Goal: Information Seeking & Learning: Find specific fact

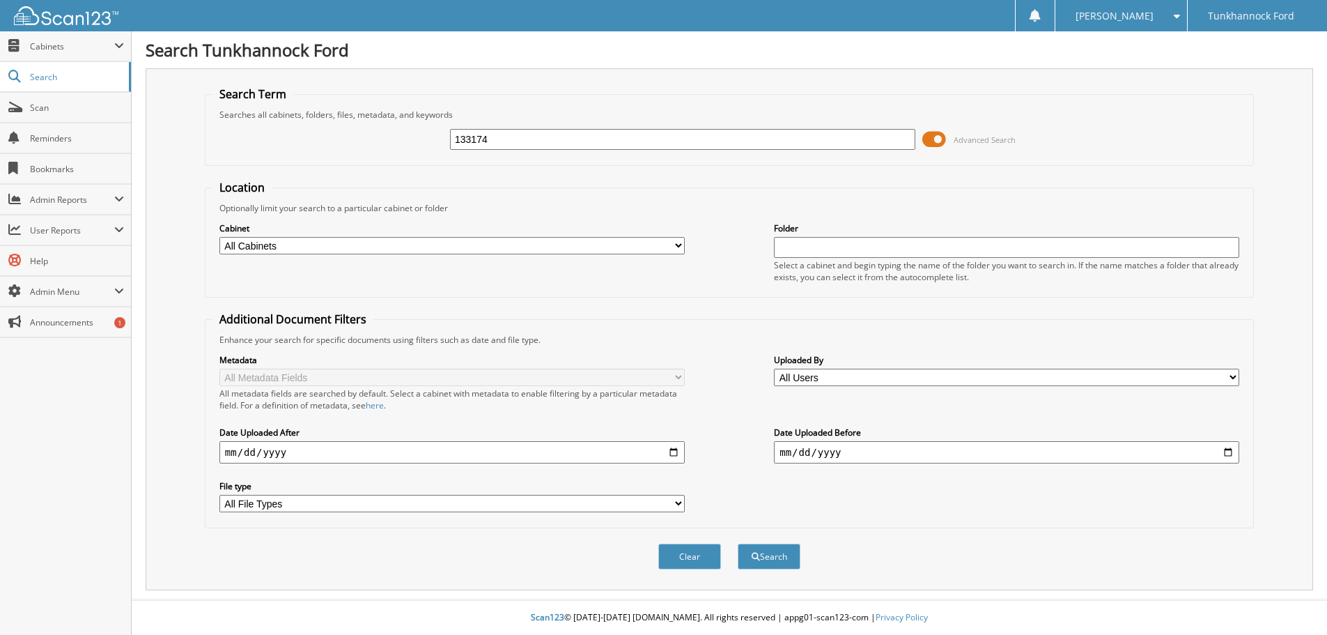
type input "133174"
click at [738, 543] on button "Search" at bounding box center [769, 556] width 63 height 26
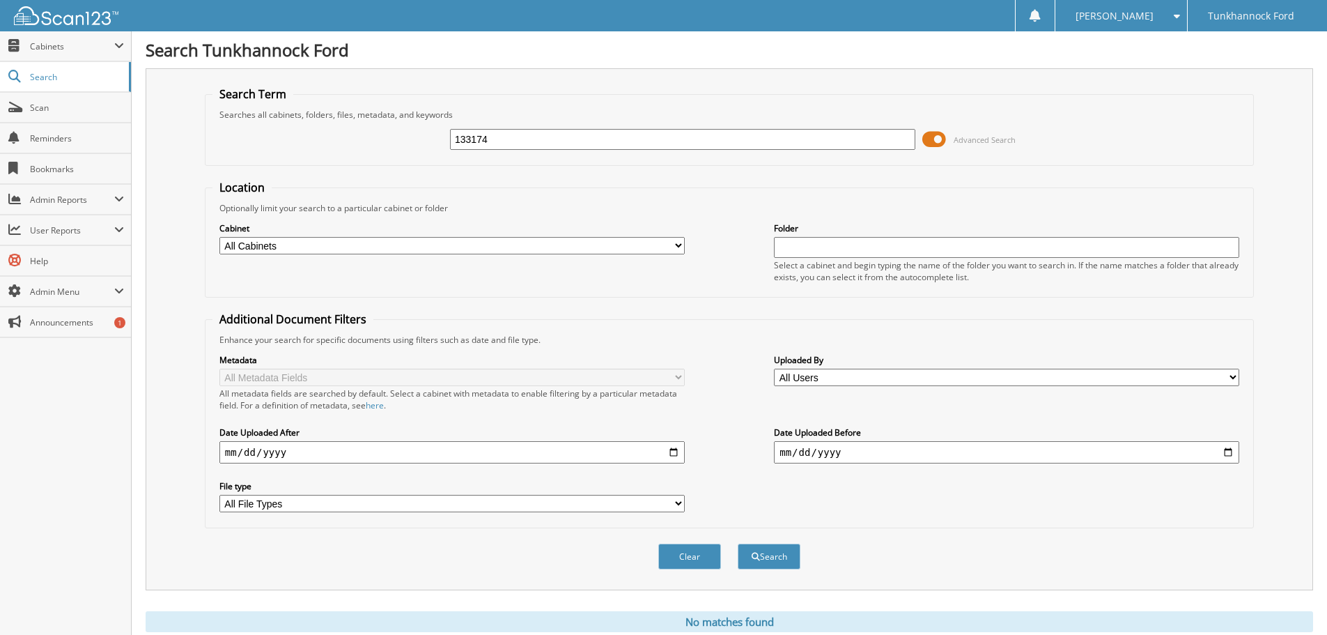
click at [930, 135] on span at bounding box center [934, 139] width 24 height 21
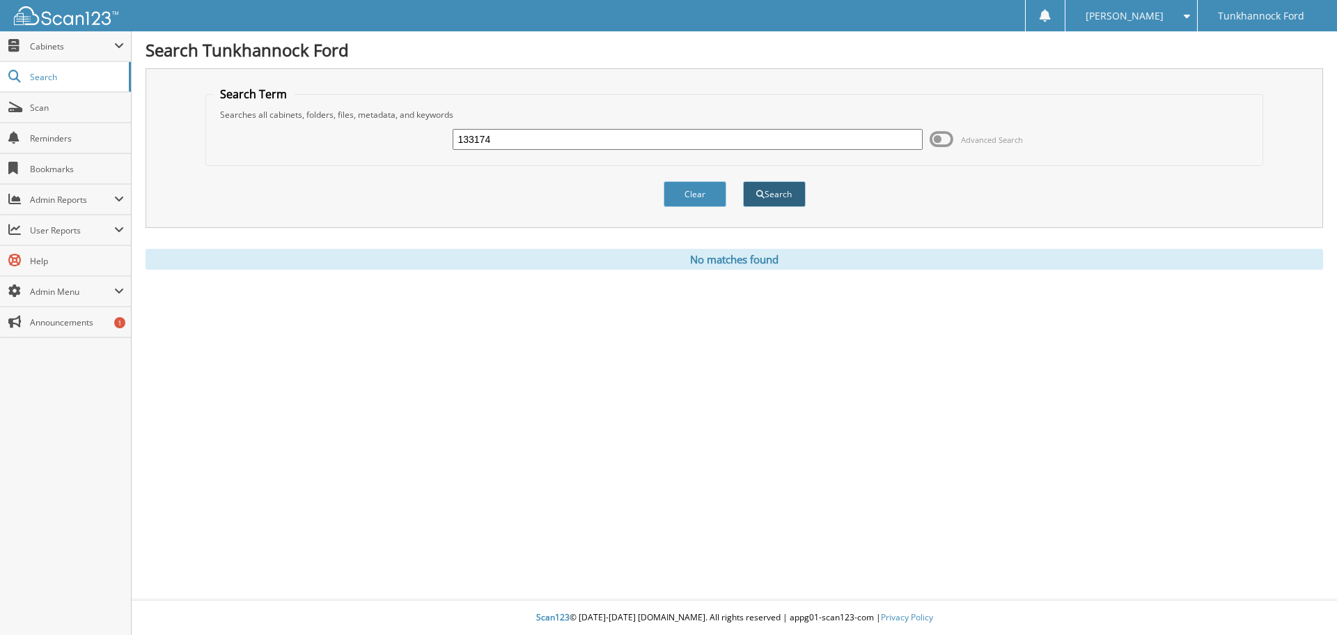
click at [780, 198] on button "Search" at bounding box center [774, 194] width 63 height 26
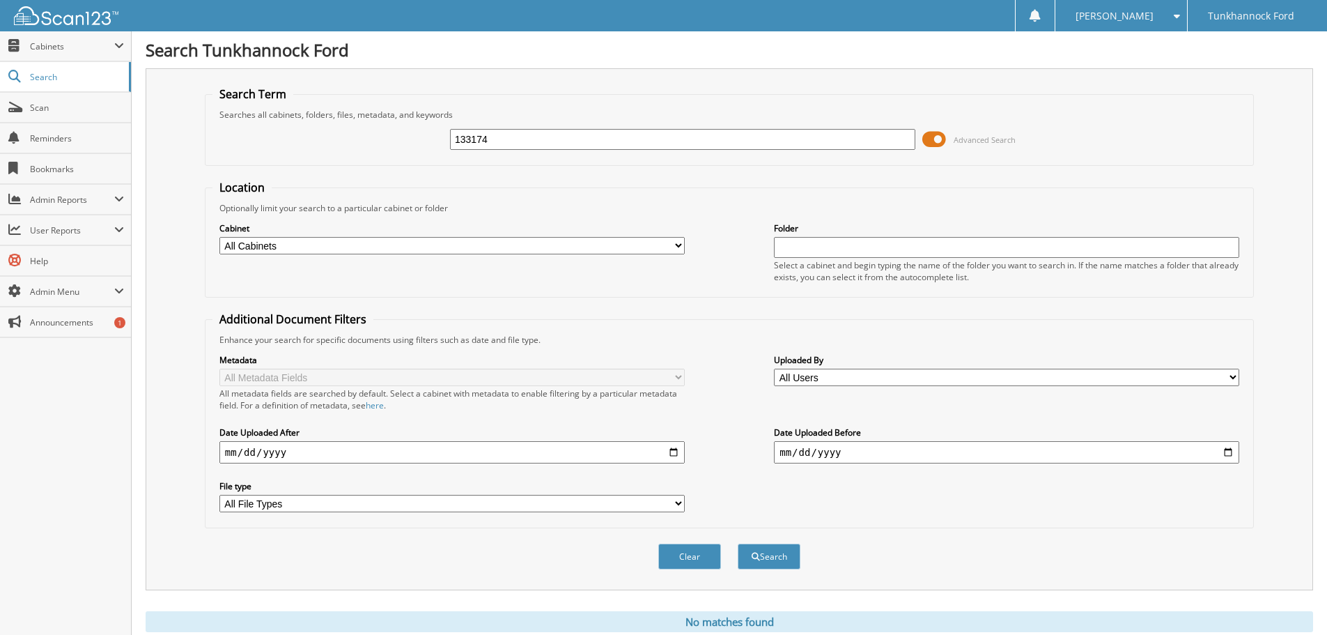
click at [931, 148] on span at bounding box center [934, 139] width 24 height 21
